Goal: Communication & Community: Connect with others

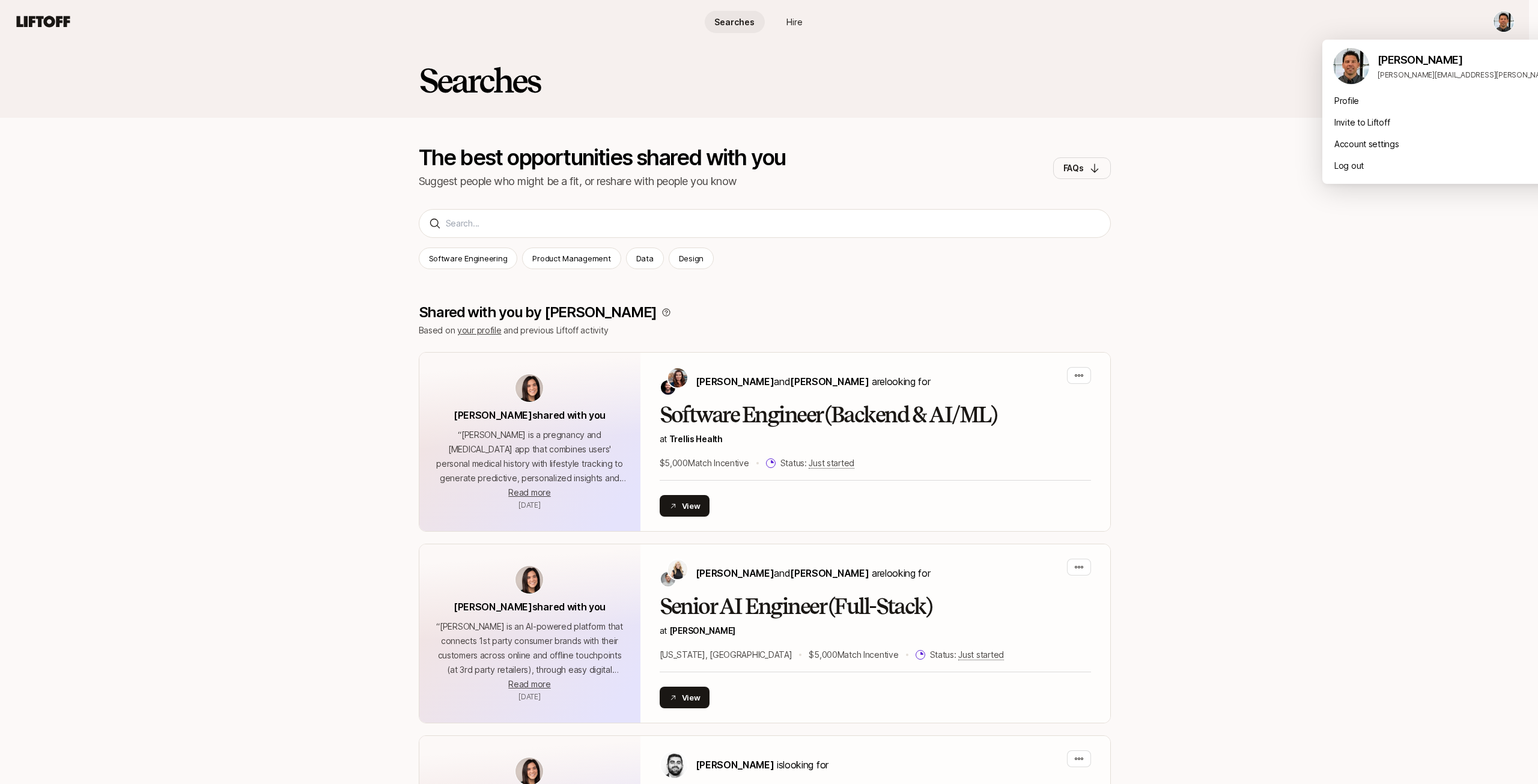
click at [1505, 21] on html "Searches Hire Searches Hire Searches The best opportunities shared with you Sug…" at bounding box center [769, 392] width 1538 height 784
click at [1343, 125] on div "Invite to Liftoff" at bounding box center [1471, 123] width 298 height 22
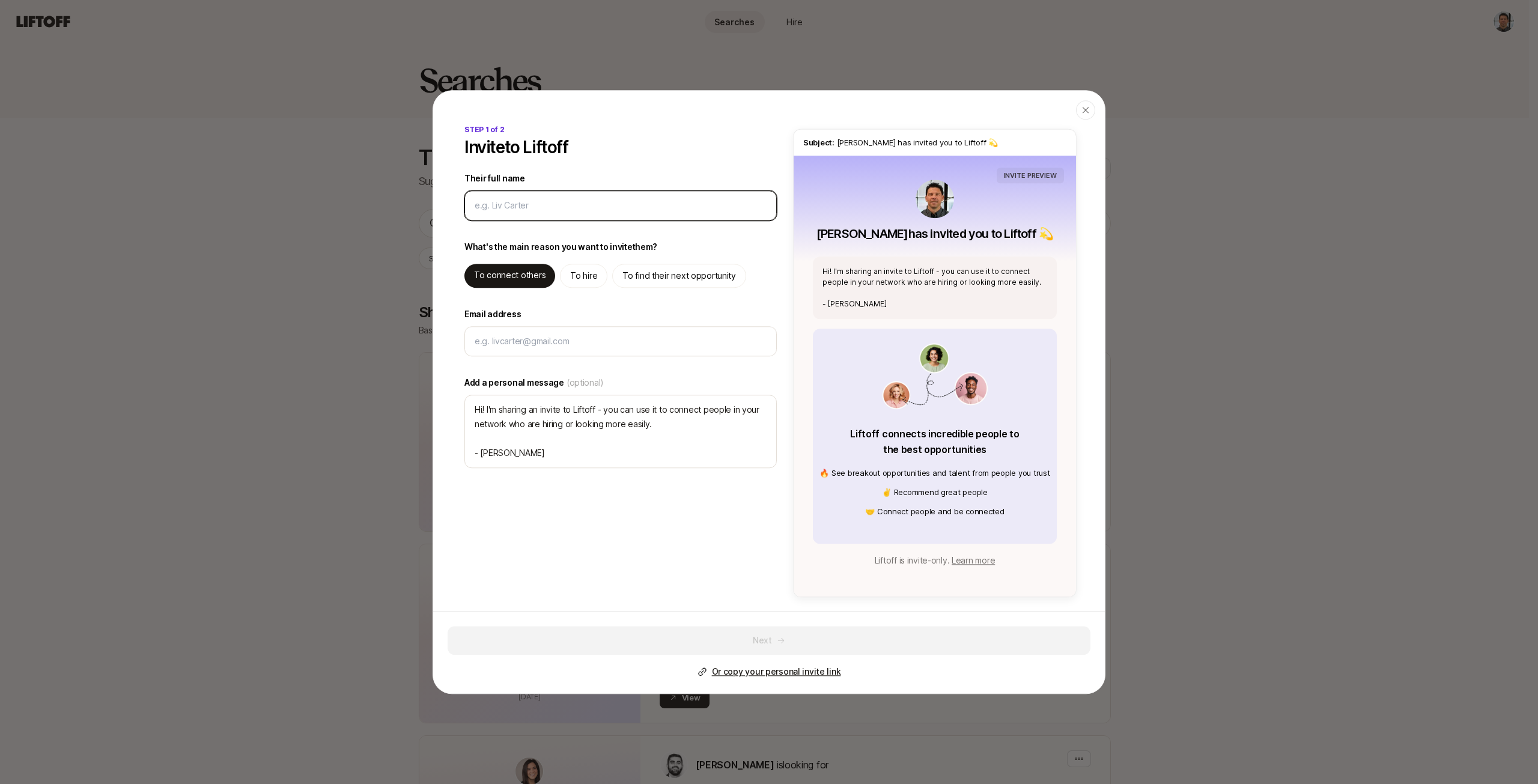
click at [584, 203] on input "Their full name" at bounding box center [621, 205] width 292 height 14
type input "C"
type textarea "x"
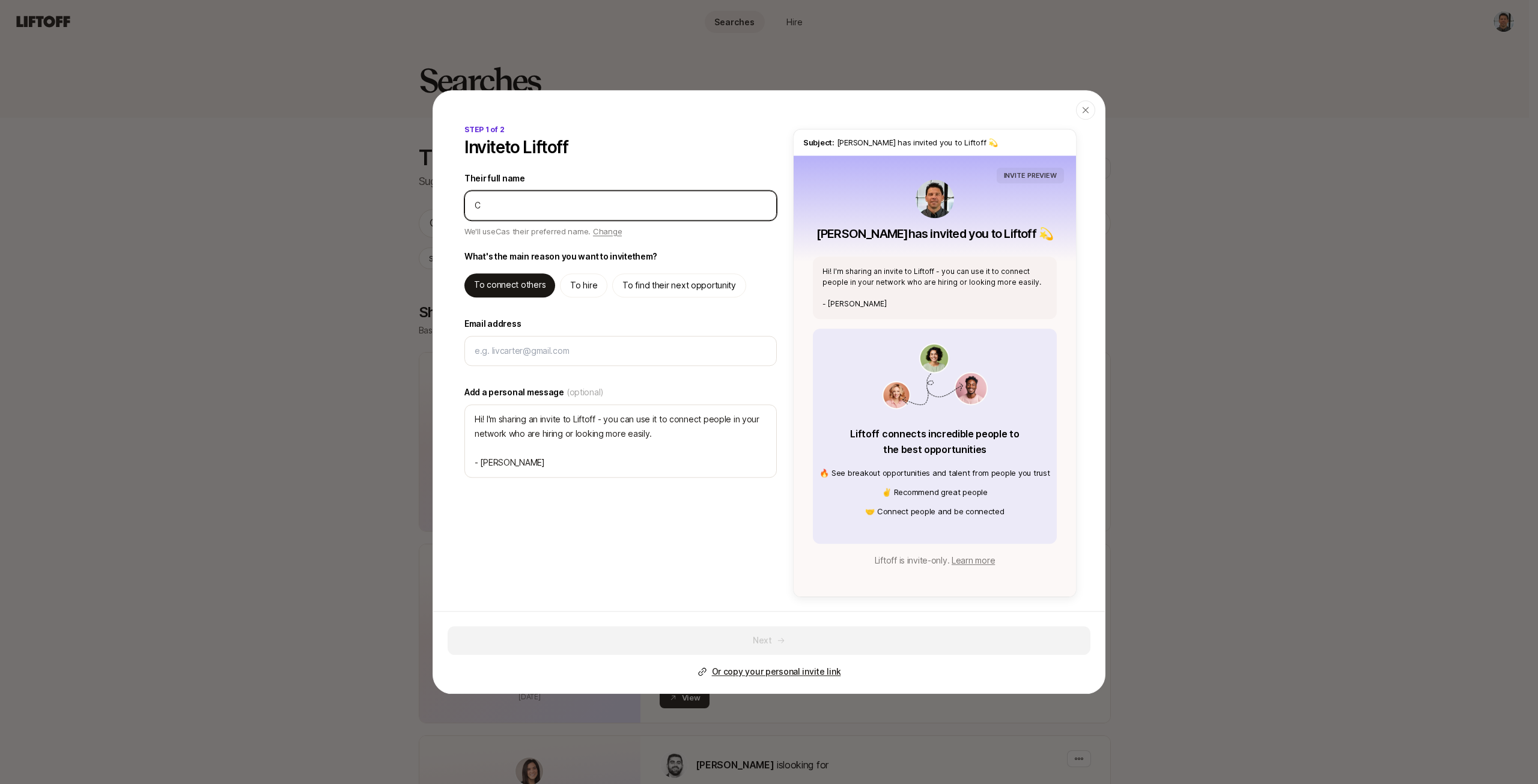
type input "Ch"
type textarea "x"
type input "Che"
type textarea "x"
type input "Chel"
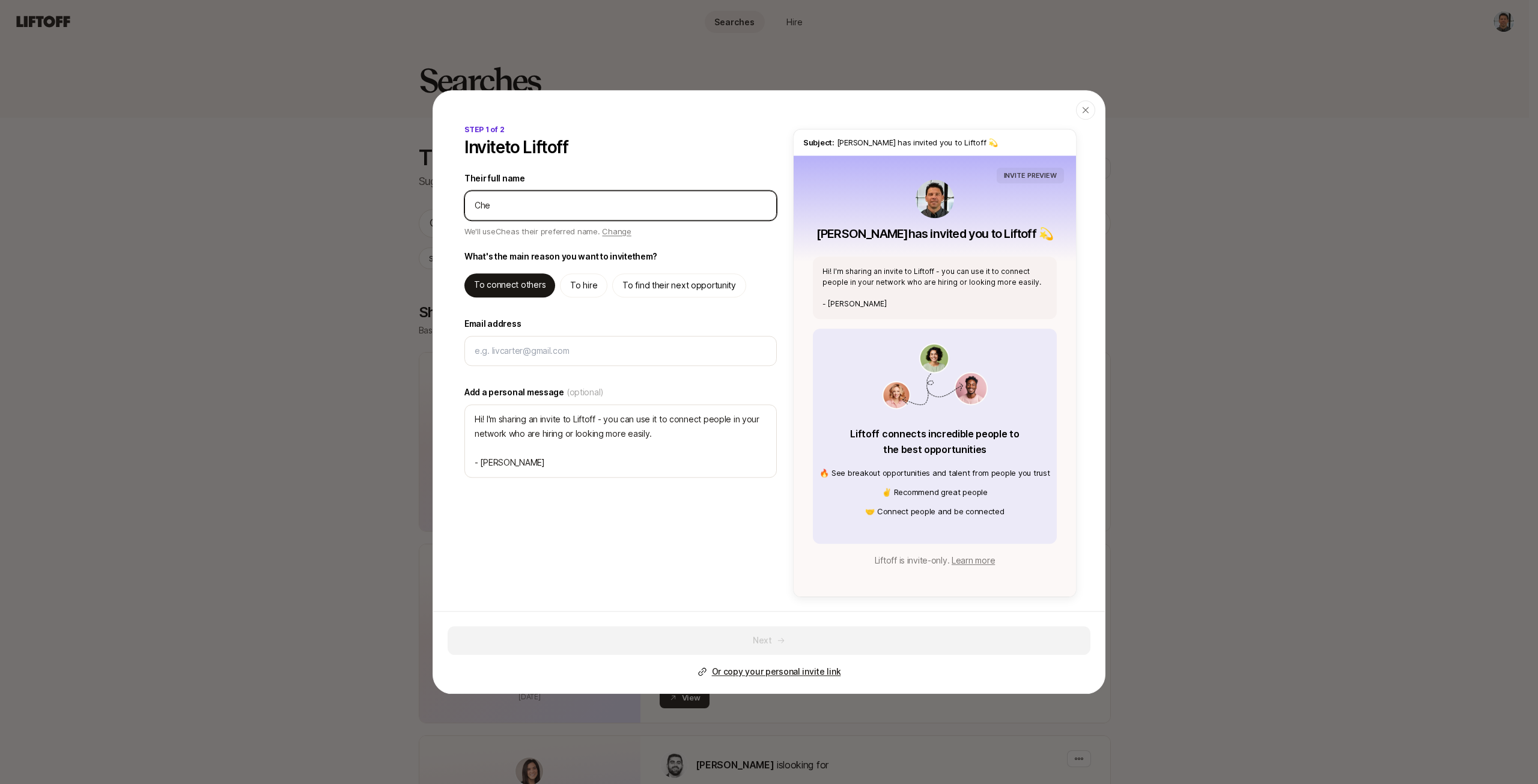
type textarea "x"
type input "Chels"
type textarea "x"
type input "Chelse"
type textarea "x"
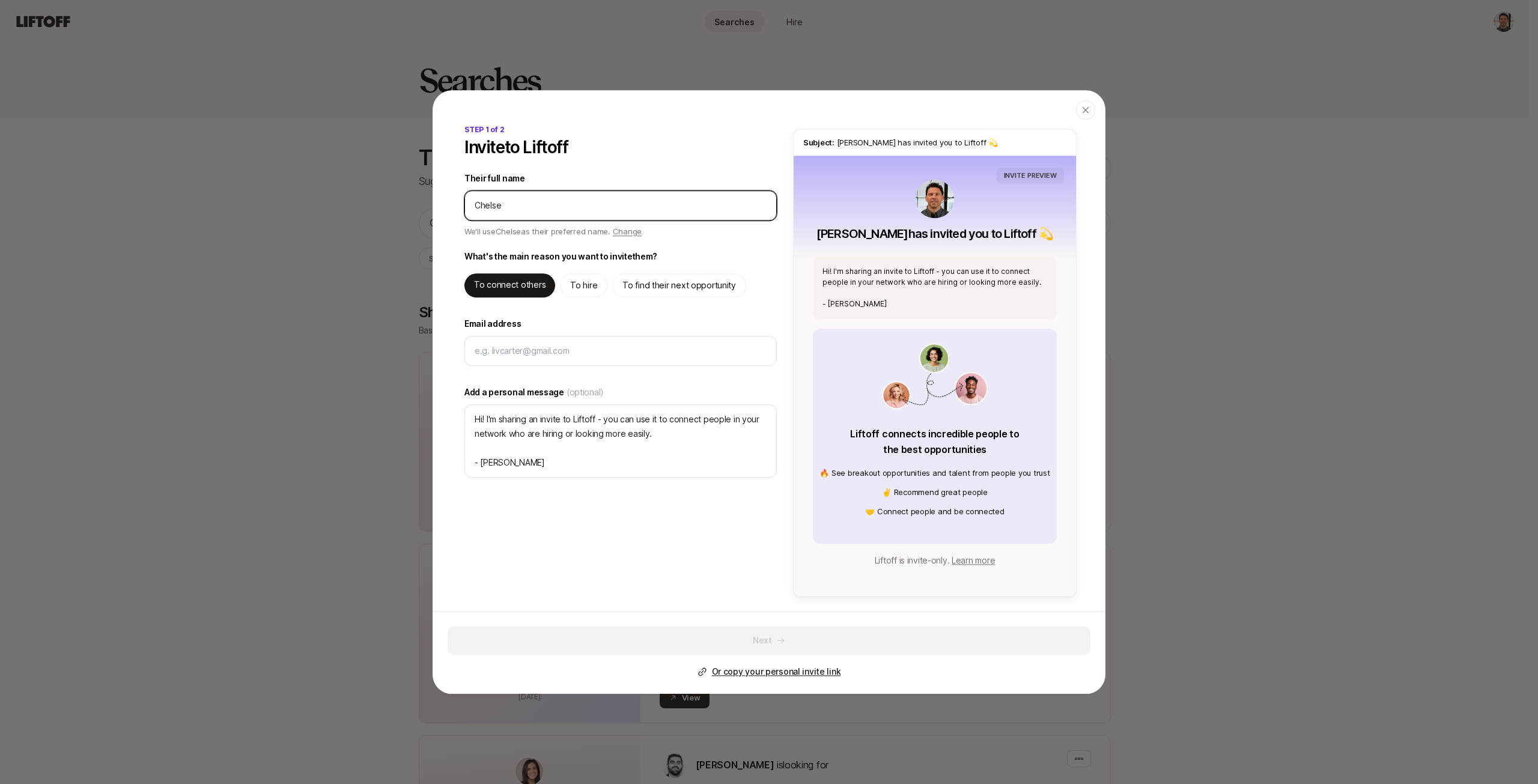
type input "[PERSON_NAME]"
type textarea "x"
type input "[PERSON_NAME]"
type textarea "x"
type input "[PERSON_NAME]"
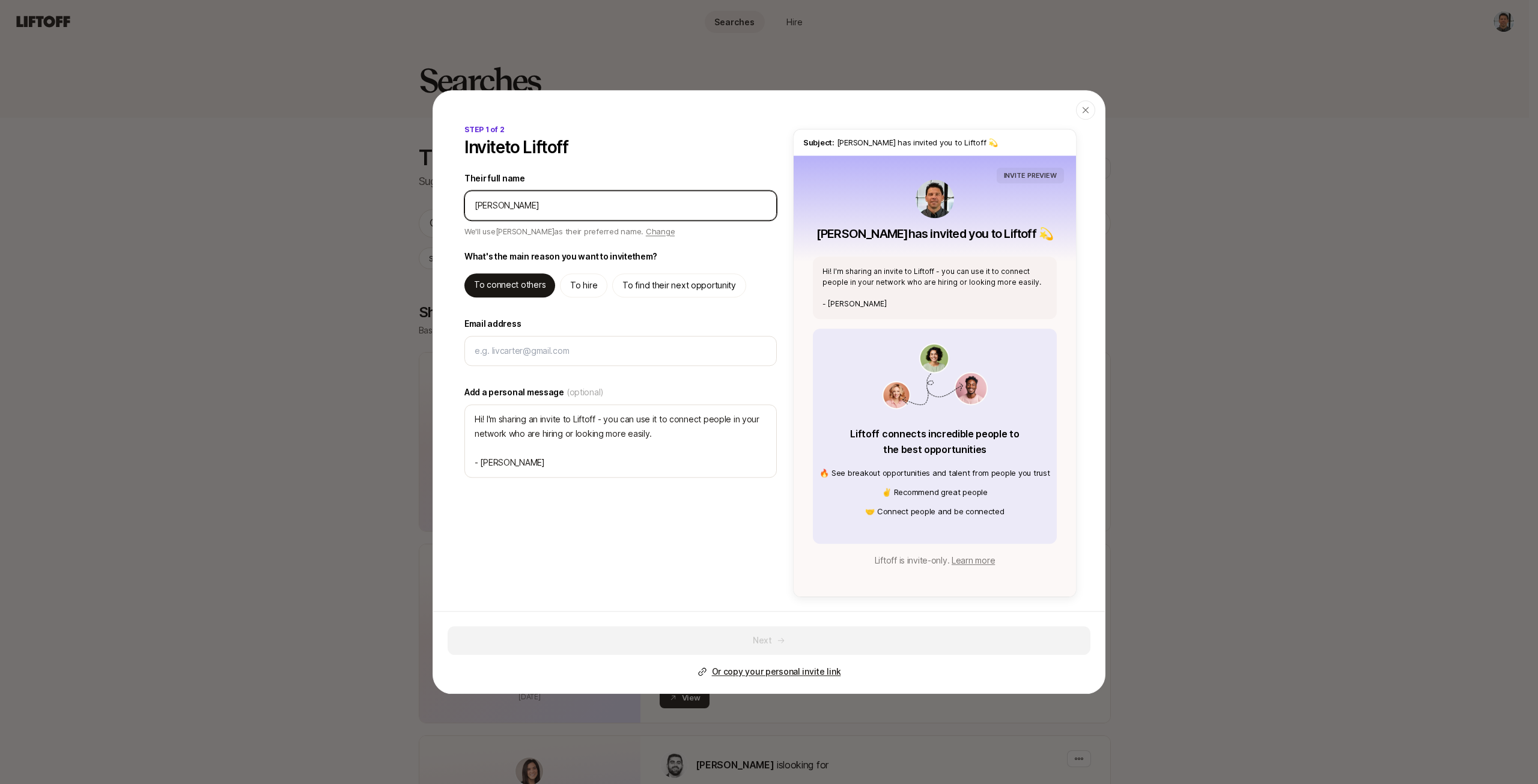
type textarea "x"
type input "[PERSON_NAME]"
type textarea "x"
type input "[PERSON_NAME]"
type textarea "x"
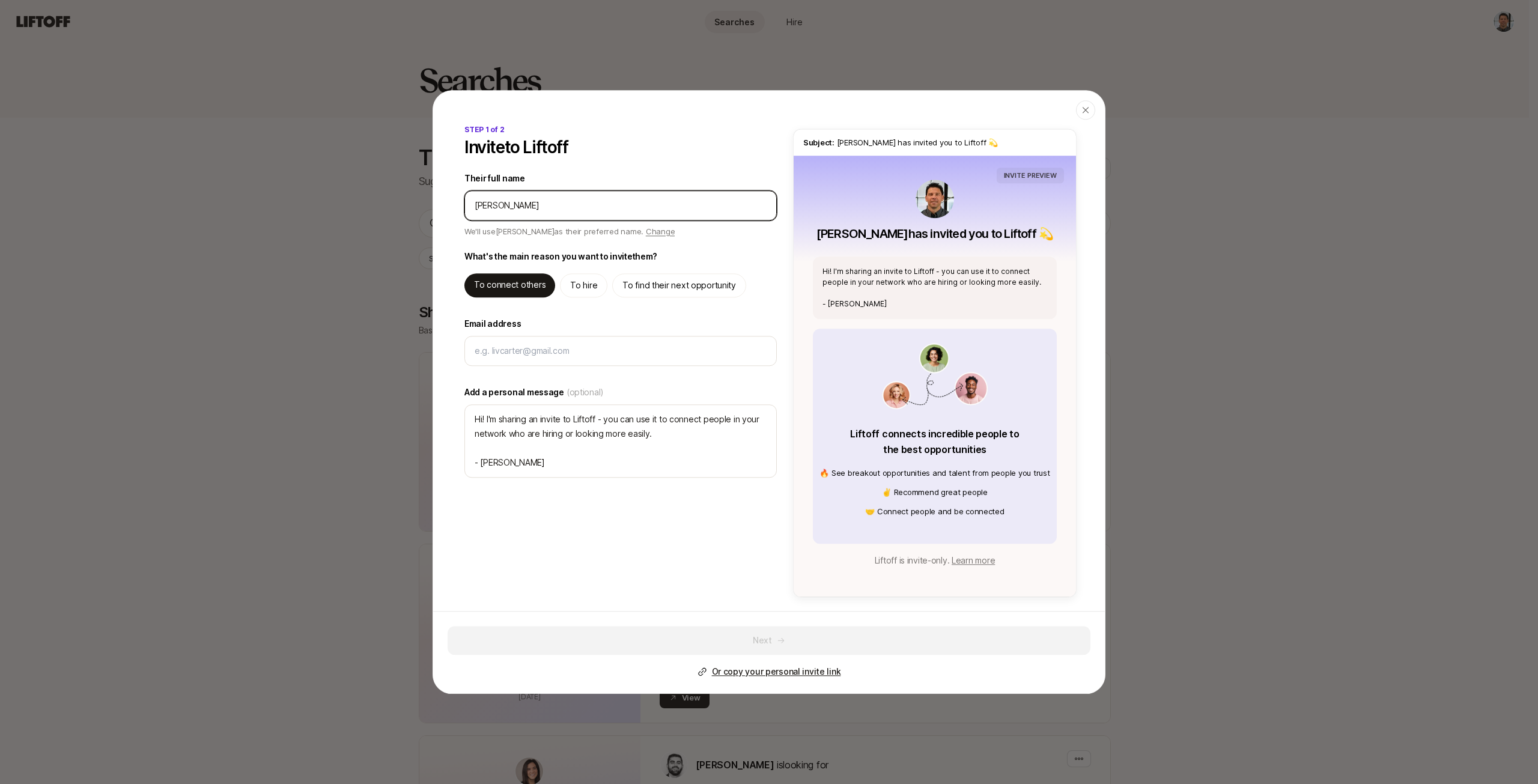
type input "[PERSON_NAME]"
type textarea "x"
type input "[PERSON_NAME]"
type textarea "x"
type input "[PERSON_NAME]"
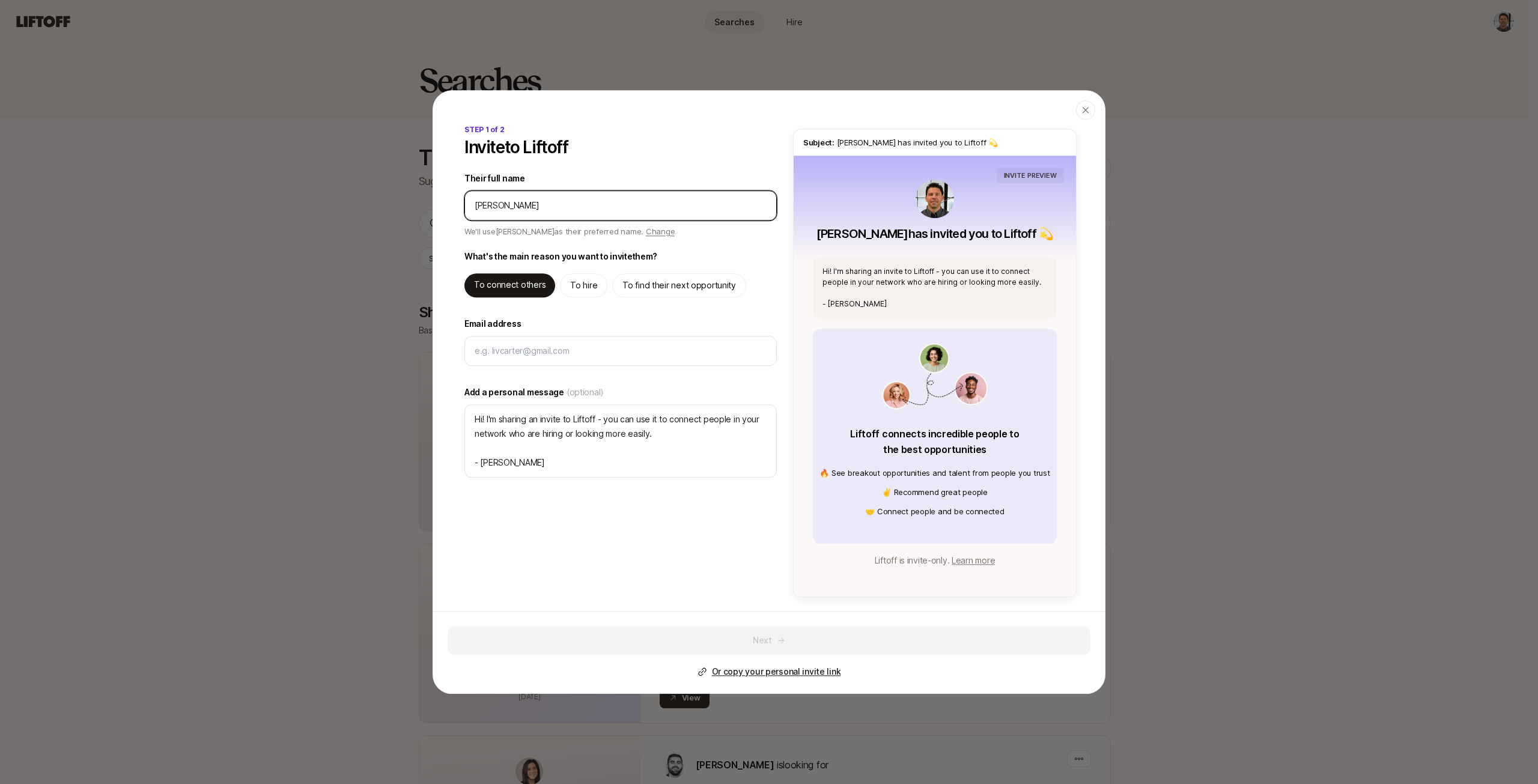
type textarea "x"
type input "[PERSON_NAME]"
type textarea "Hi [PERSON_NAME]! I'm sharing an invite to Liftoff - you can use it to connect …"
type textarea "x"
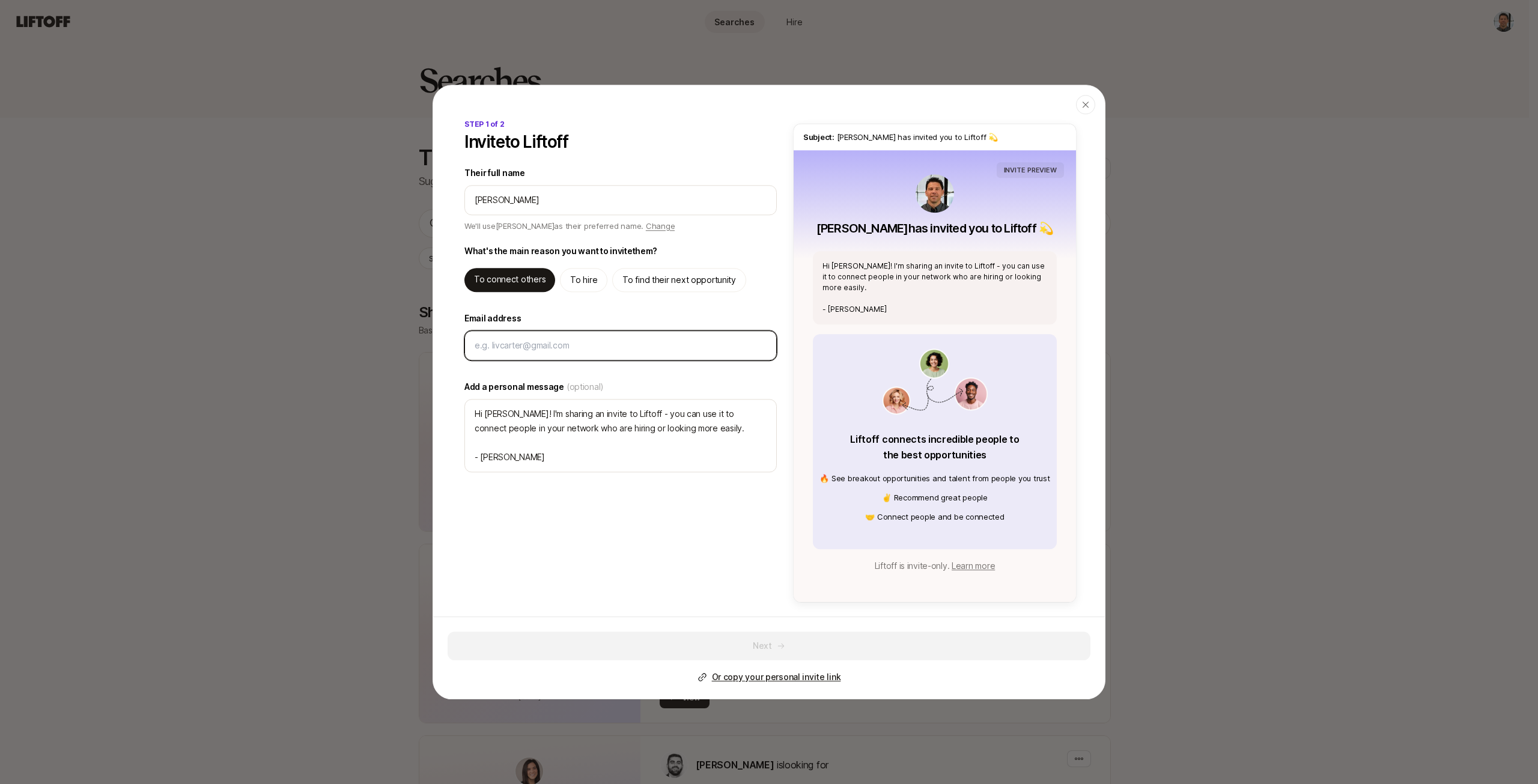
click at [524, 351] on input "Email address" at bounding box center [621, 345] width 292 height 14
type input "c"
type textarea "x"
type input "ch"
type textarea "x"
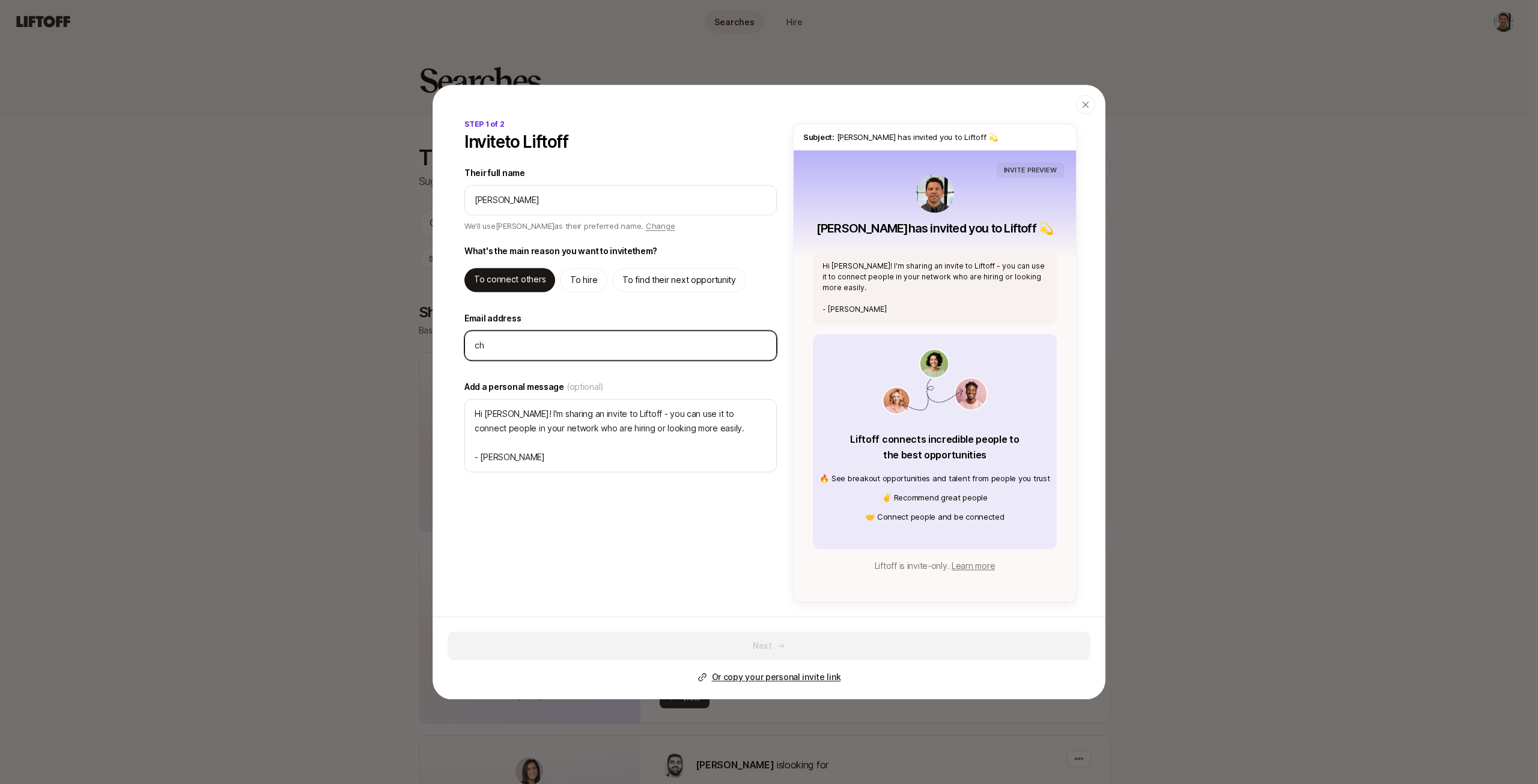
type input "che"
type textarea "x"
type input "chel"
type textarea "x"
type input "chels"
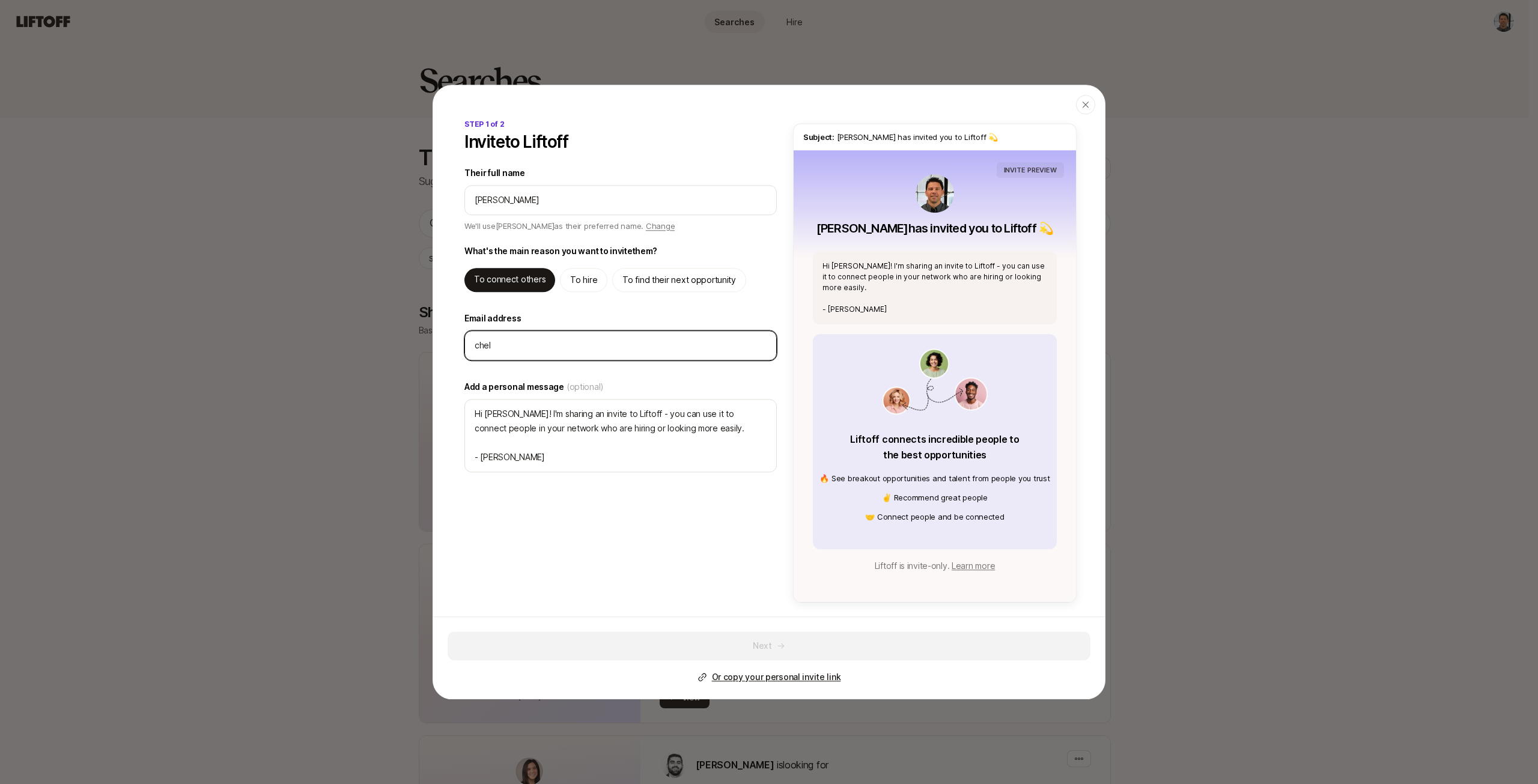
type textarea "x"
type input "chelse"
type textarea "x"
type input "[PERSON_NAME]"
type textarea "x"
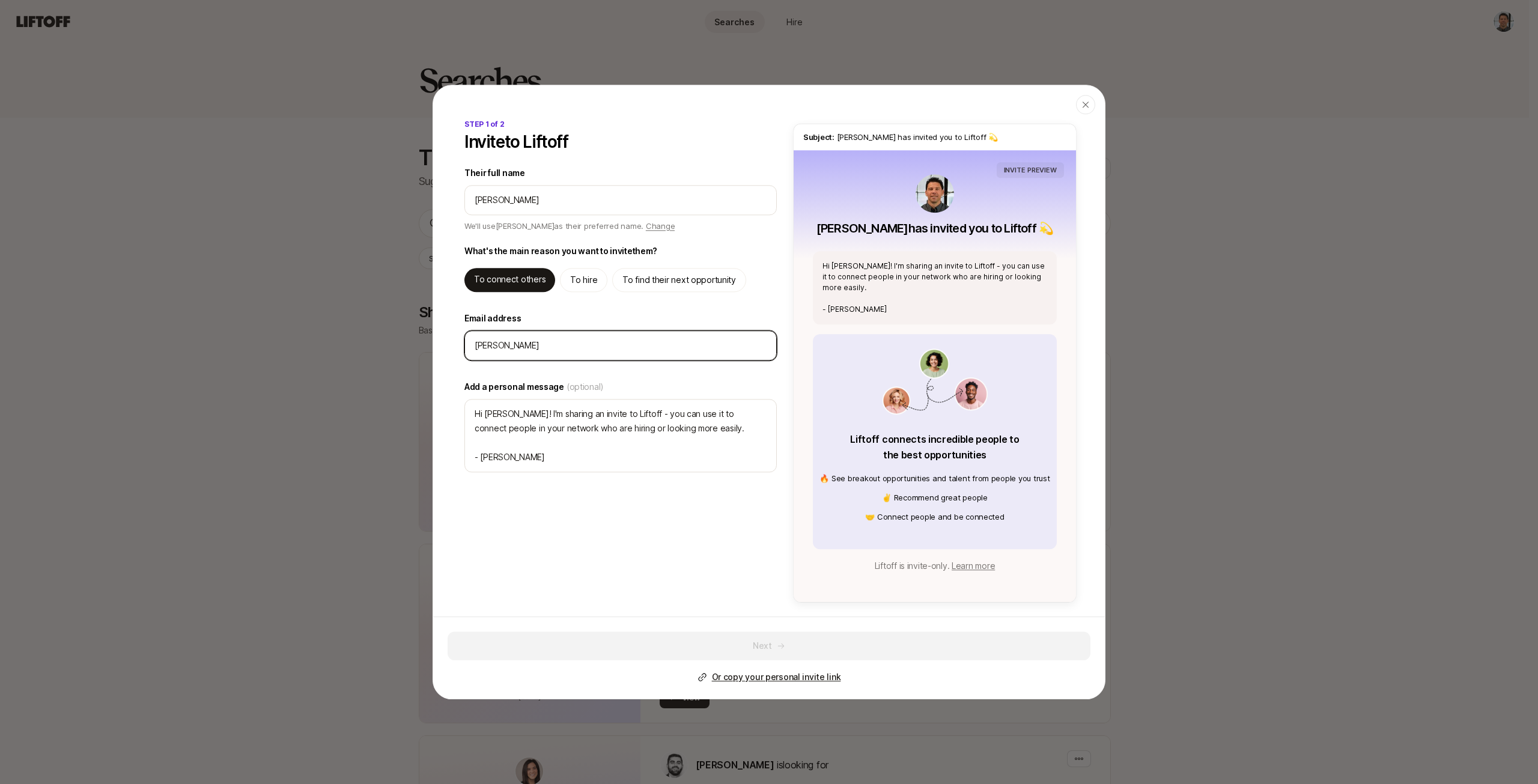
type input "chelseyl"
type textarea "x"
type input "chelseyl@"
type textarea "x"
type input "[PERSON_NAME]"
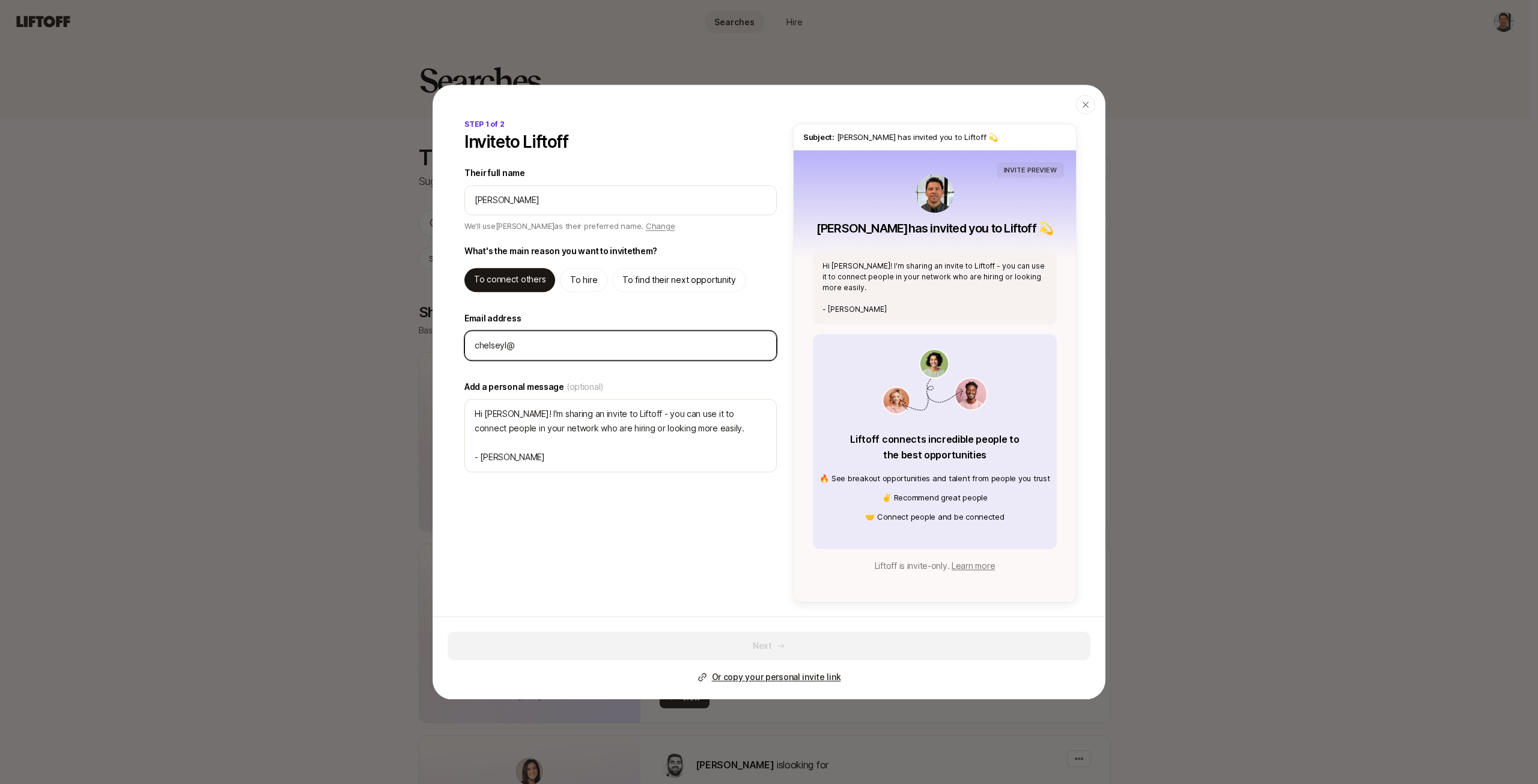
type textarea "x"
type input "chelseyl@gm"
type textarea "x"
type input "chelseyl@gma"
type textarea "x"
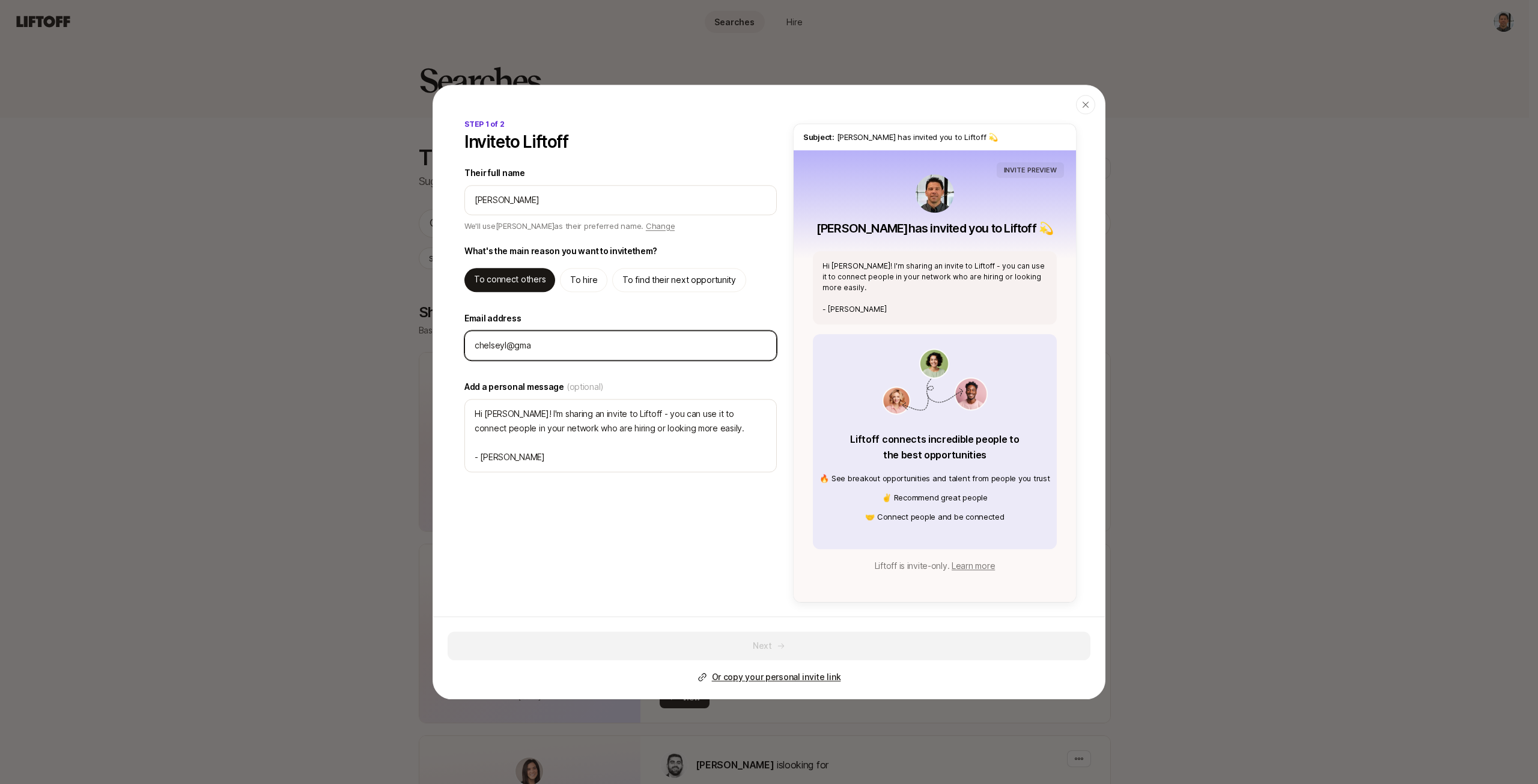
type input "chelseyl@gmai"
type textarea "x"
type input "[EMAIL_ADDRESS]"
type textarea "x"
type input "[EMAIL_ADDRESS]."
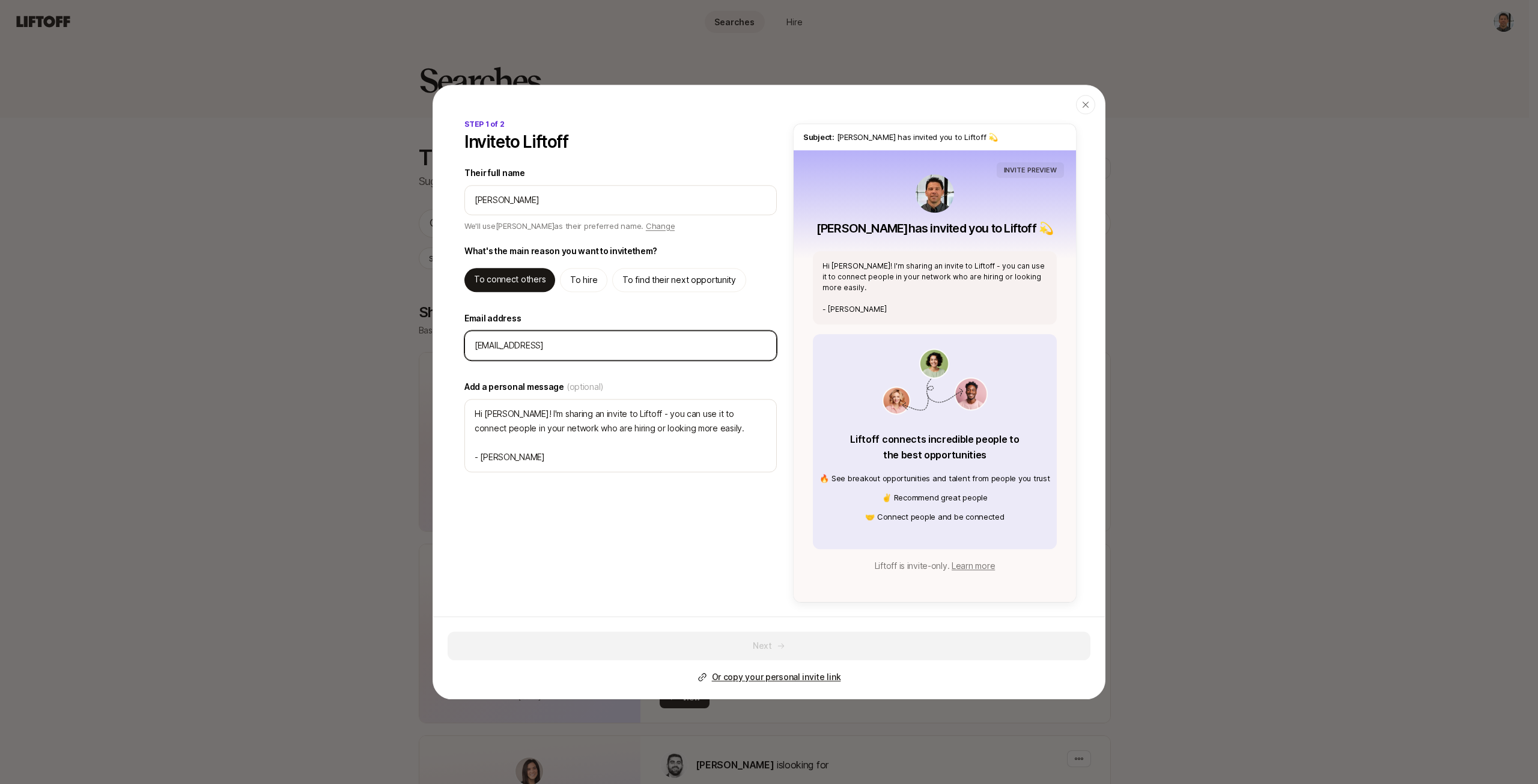
type textarea "x"
type input "chelseyl@gmail.c"
type textarea "x"
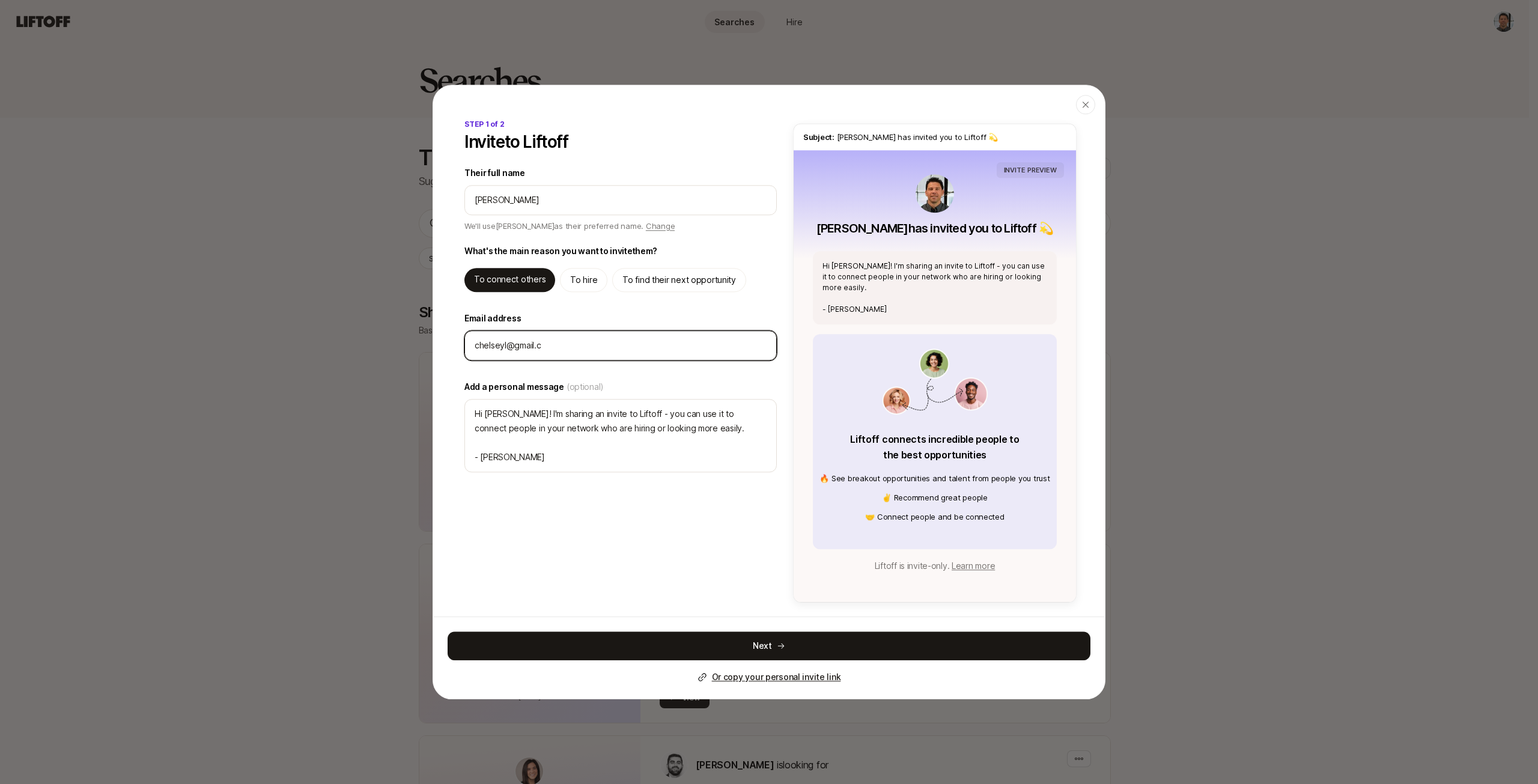
type input "[EMAIL_ADDRESS][DOMAIN_NAME]"
type textarea "x"
type input "[EMAIL_ADDRESS][DOMAIN_NAME]"
type textarea "x"
type input "[EMAIL_ADDRESS][DOMAIN_NAME]"
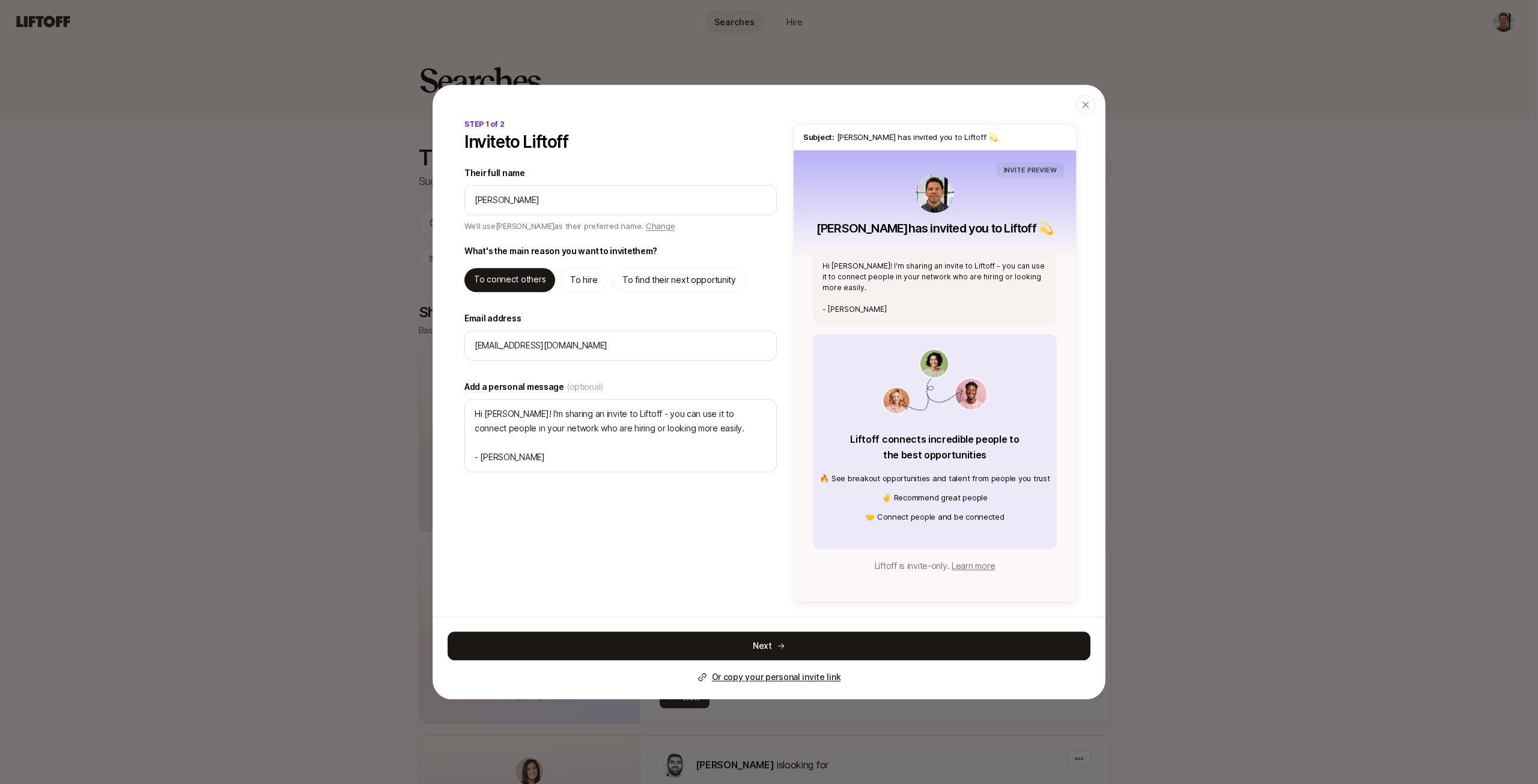
click at [686, 278] on p "To find their next opportunity" at bounding box center [679, 280] width 113 height 14
type textarea "Hi [PERSON_NAME]! I'm sharing an invite to Liftoff - you can use it to find hig…"
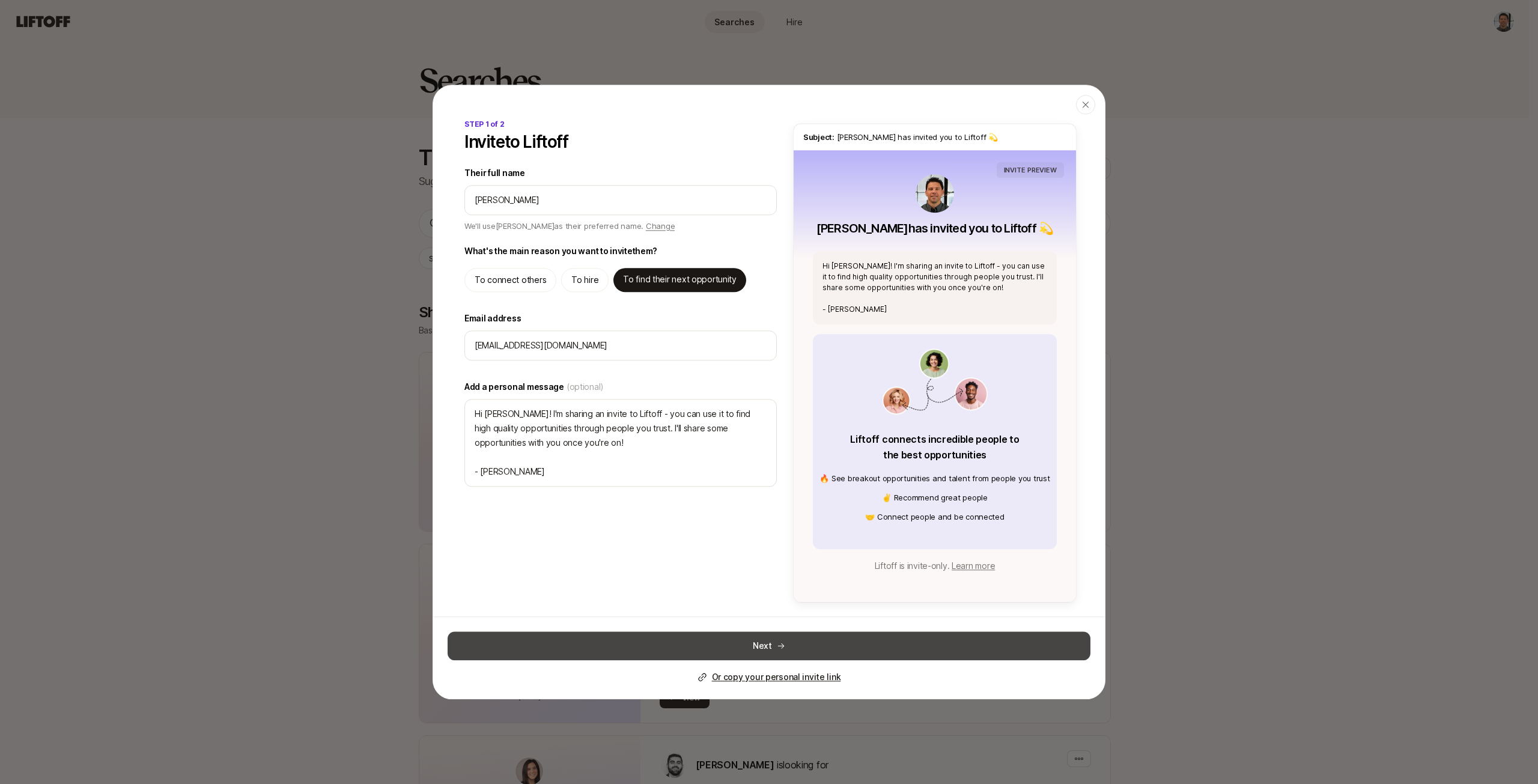
click at [776, 645] on icon at bounding box center [781, 646] width 9 height 8
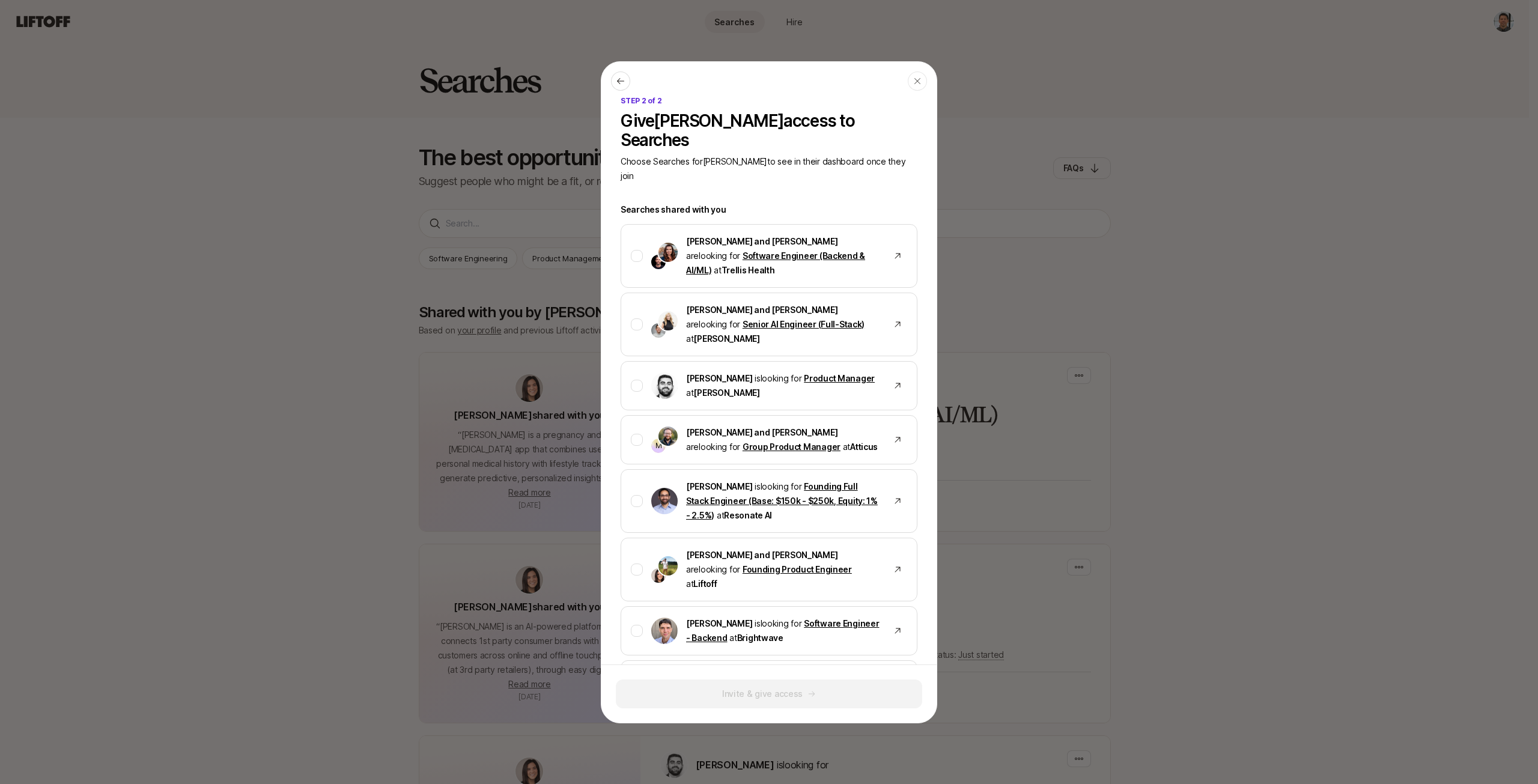
scroll to position [410, 0]
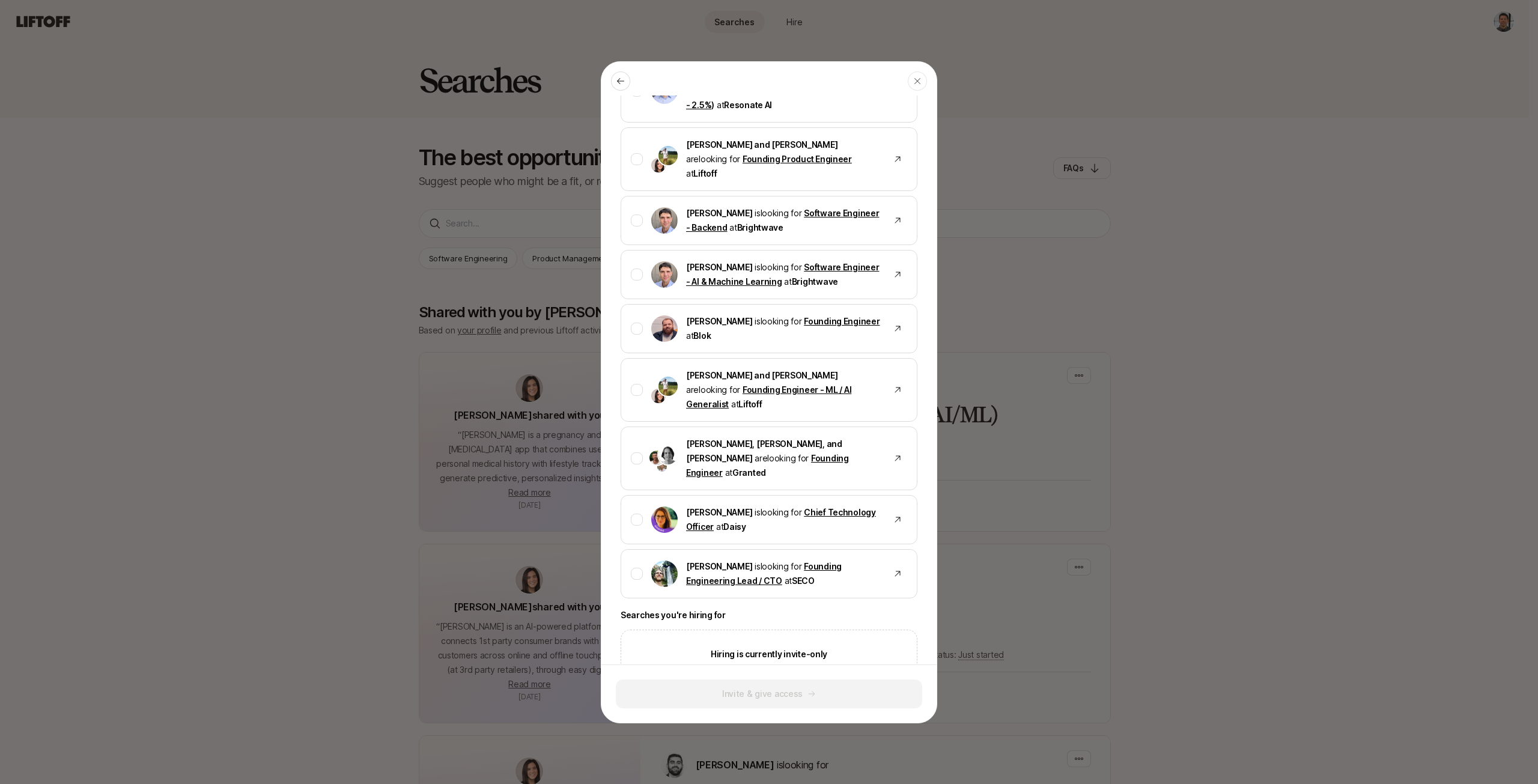
click at [733, 719] on div "Invite & give access" at bounding box center [769, 693] width 335 height 58
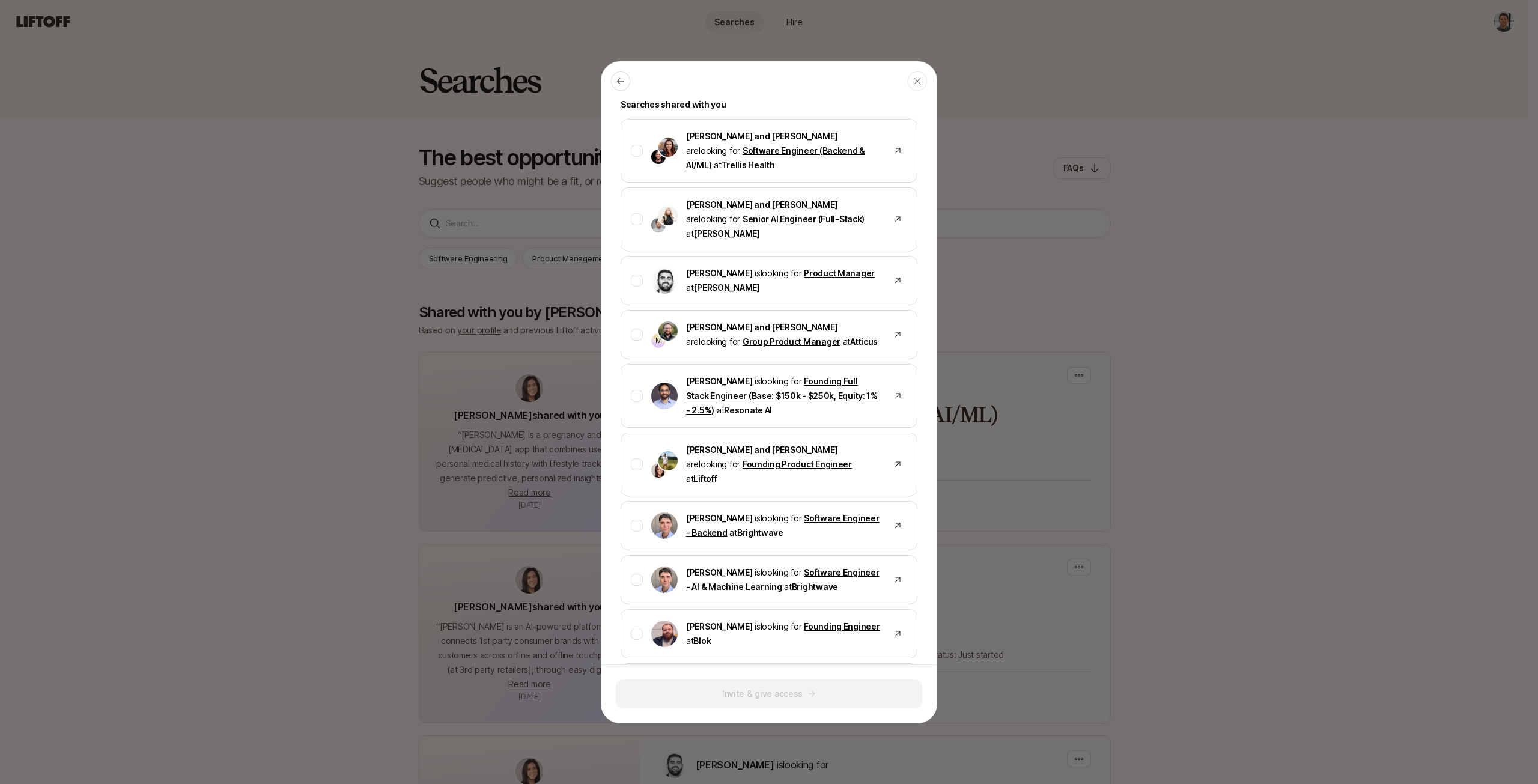
scroll to position [0, 0]
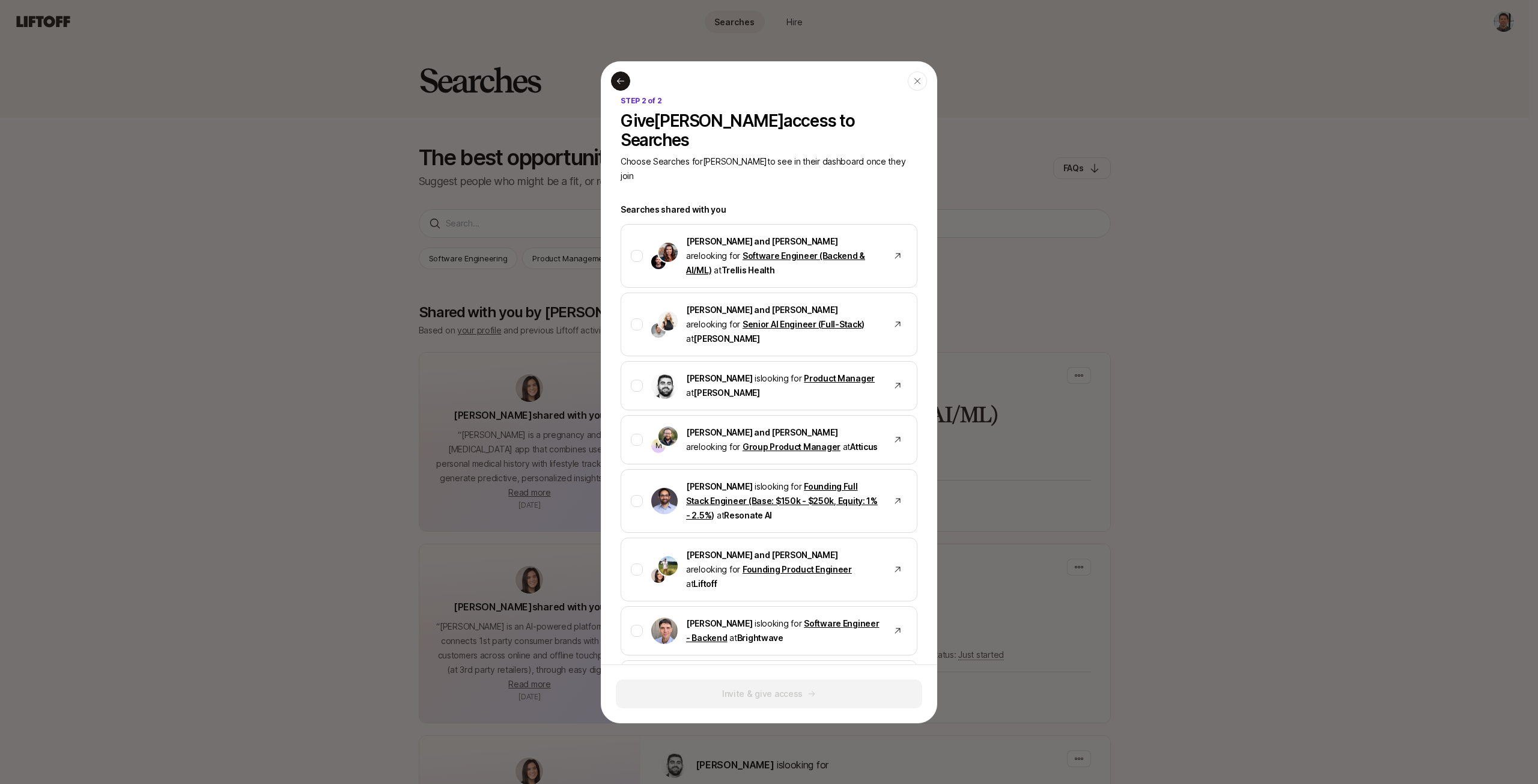
click at [617, 78] on icon at bounding box center [621, 81] width 10 height 10
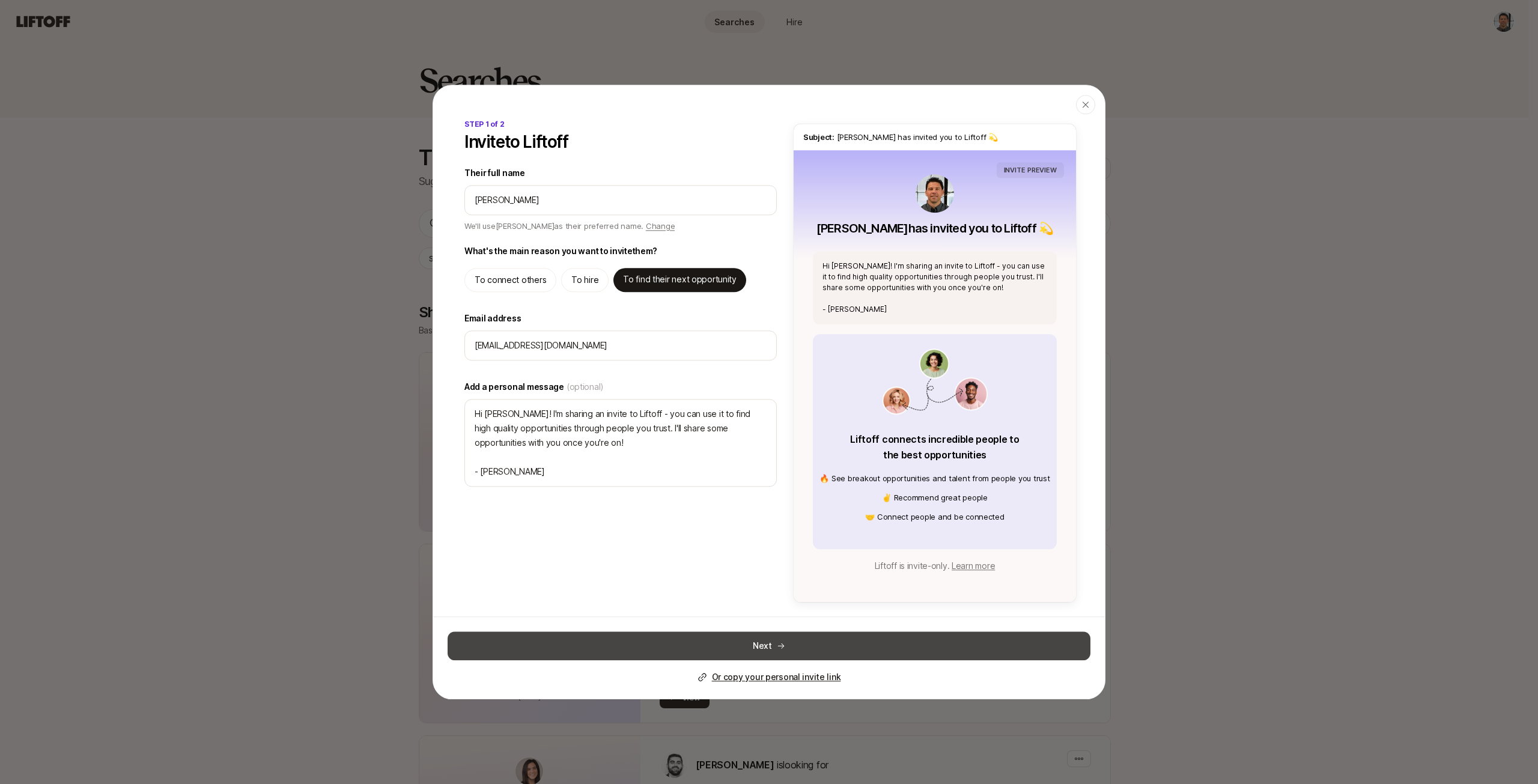
type textarea "x"
click at [781, 677] on p "Or copy your personal invite link" at bounding box center [776, 677] width 129 height 14
